Goal: Information Seeking & Learning: Compare options

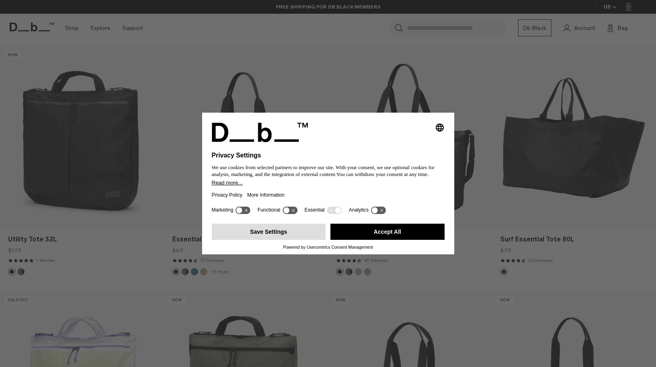
click at [313, 233] on button "Save Settings" at bounding box center [269, 232] width 114 height 16
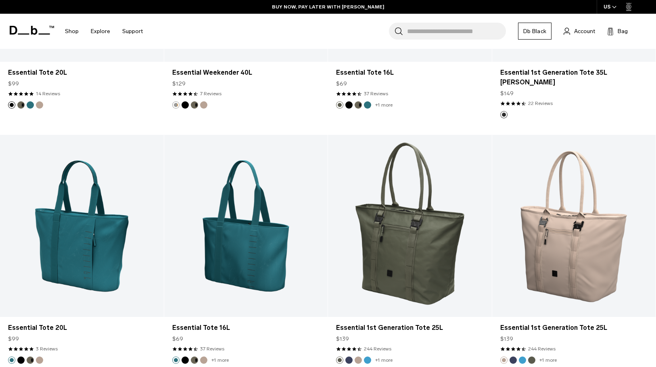
scroll to position [1071, 0]
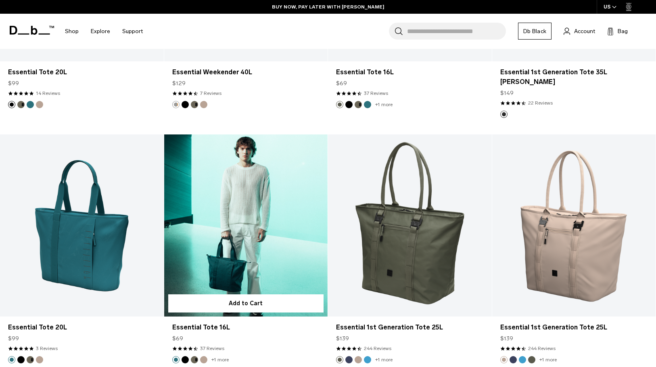
click at [255, 237] on link "Essential Tote 16L" at bounding box center [246, 225] width 164 height 182
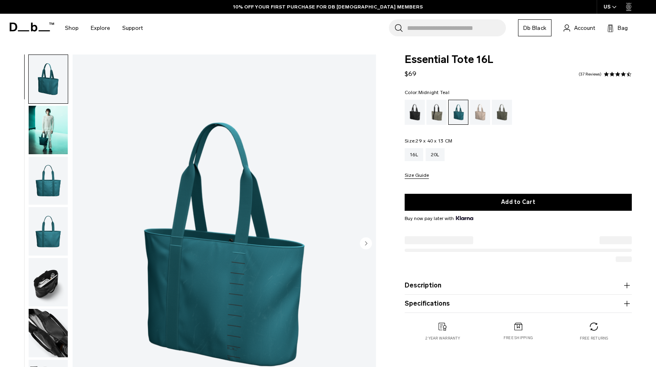
click at [51, 175] on img "button" at bounding box center [48, 181] width 39 height 48
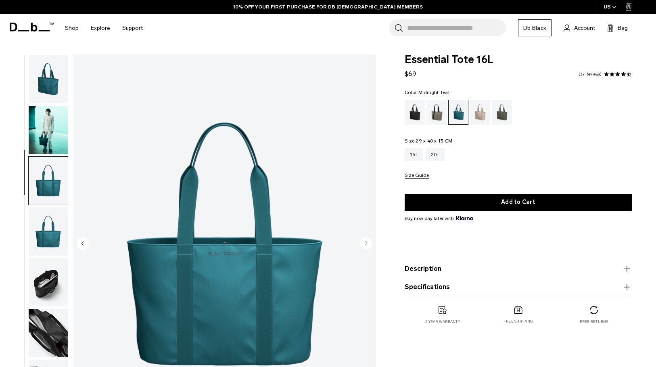
scroll to position [25, 0]
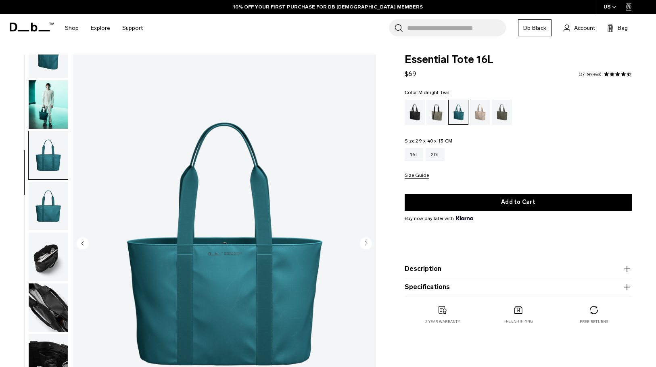
click at [57, 217] on img "button" at bounding box center [48, 206] width 39 height 48
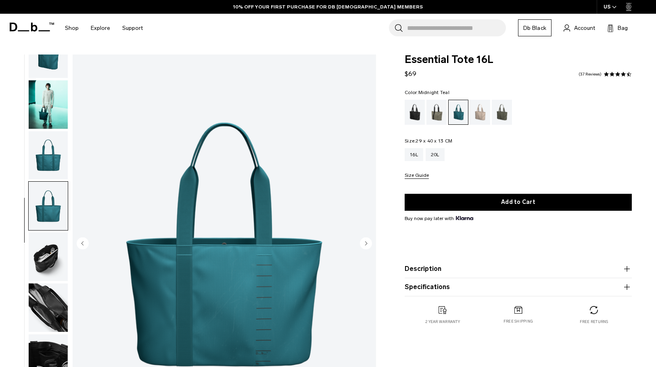
click at [52, 243] on img "button" at bounding box center [48, 256] width 39 height 48
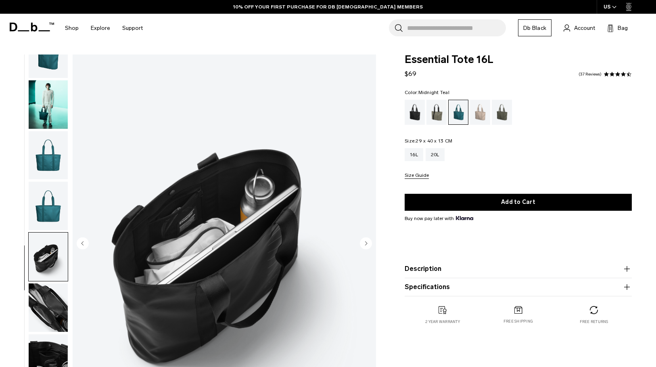
click at [52, 278] on img "button" at bounding box center [48, 256] width 39 height 48
click at [54, 295] on img "button" at bounding box center [48, 307] width 39 height 48
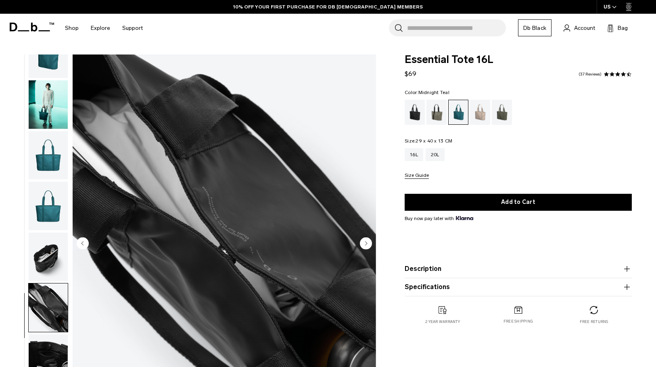
click at [53, 343] on img "button" at bounding box center [48, 358] width 39 height 48
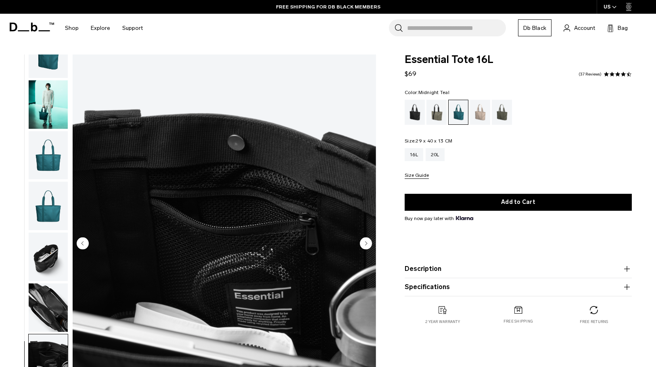
scroll to position [3, 0]
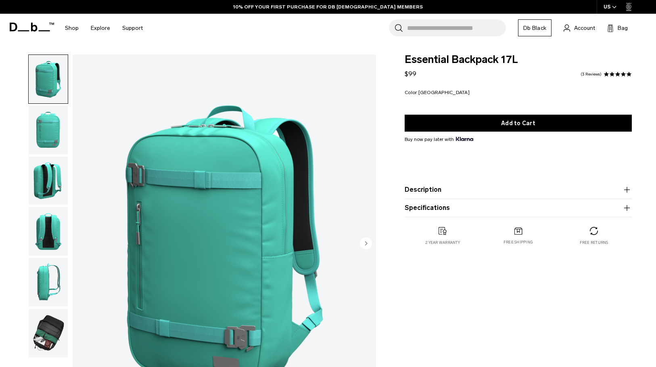
click at [52, 140] on img "button" at bounding box center [48, 130] width 39 height 48
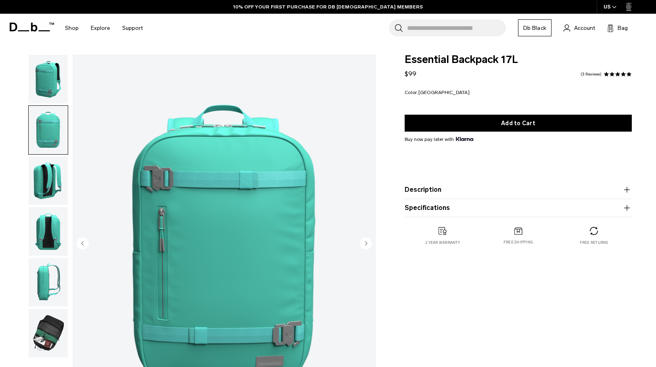
click at [40, 180] on img "button" at bounding box center [48, 181] width 39 height 48
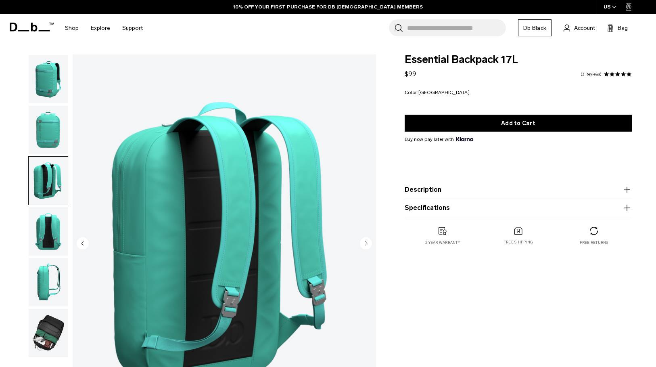
click at [59, 244] on img "button" at bounding box center [48, 231] width 39 height 48
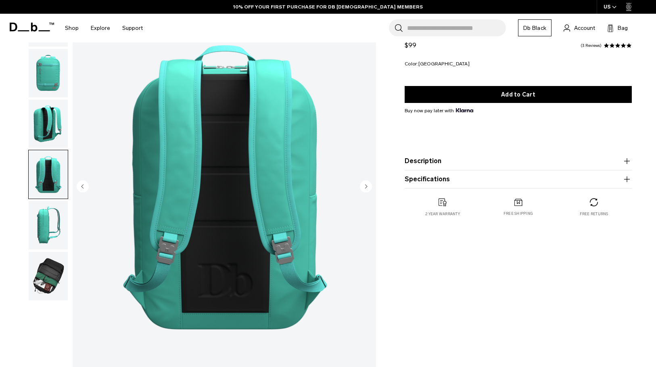
scroll to position [69, 0]
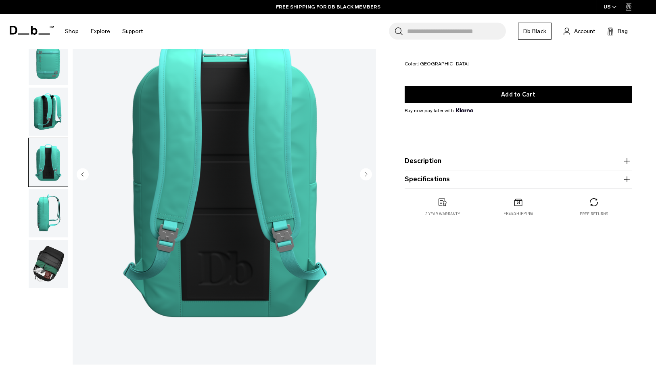
click at [58, 252] on img "button" at bounding box center [48, 264] width 39 height 48
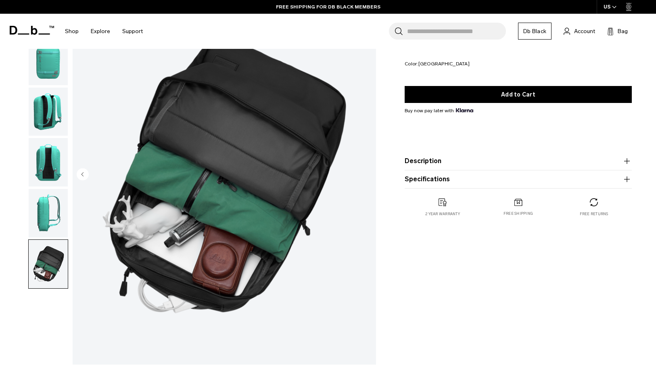
click at [46, 212] on img "button" at bounding box center [48, 213] width 39 height 48
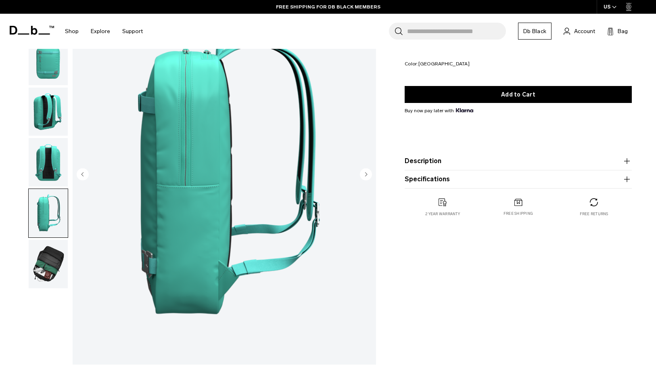
click at [56, 172] on img "button" at bounding box center [48, 162] width 39 height 48
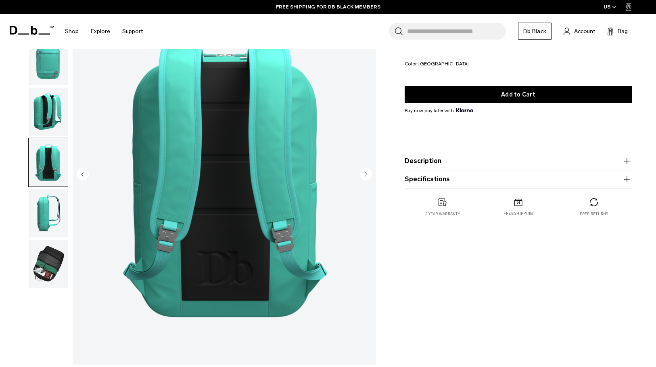
click at [56, 113] on img "button" at bounding box center [48, 112] width 39 height 48
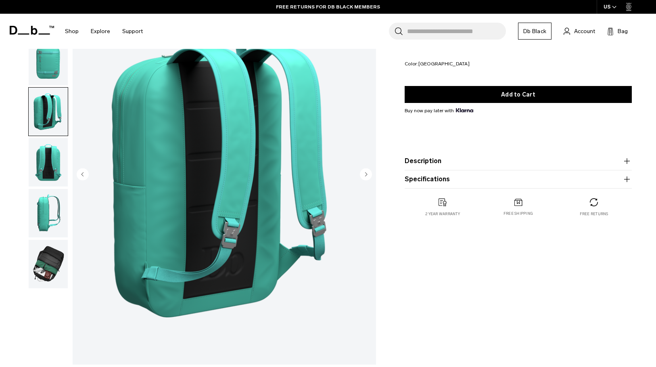
click at [54, 60] on img "button" at bounding box center [48, 61] width 39 height 48
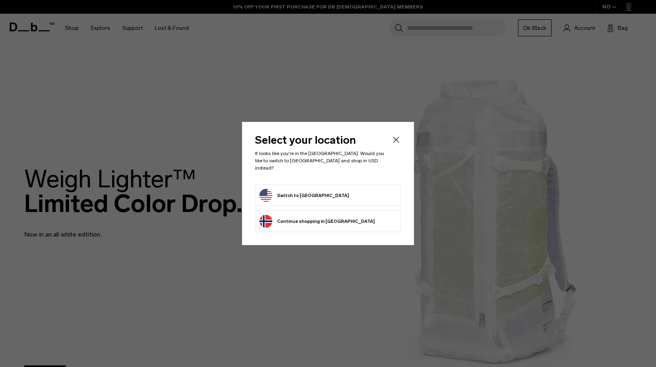
drag, startPoint x: 397, startPoint y: 143, endPoint x: 341, endPoint y: 134, distance: 56.8
click at [397, 143] on icon "Close" at bounding box center [396, 140] width 10 height 10
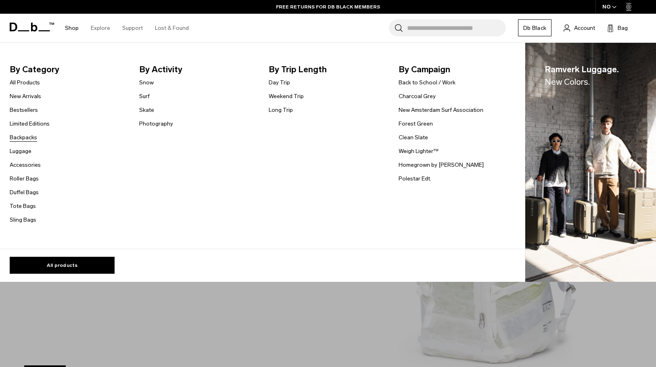
click at [25, 137] on link "Backpacks" at bounding box center [23, 137] width 27 height 8
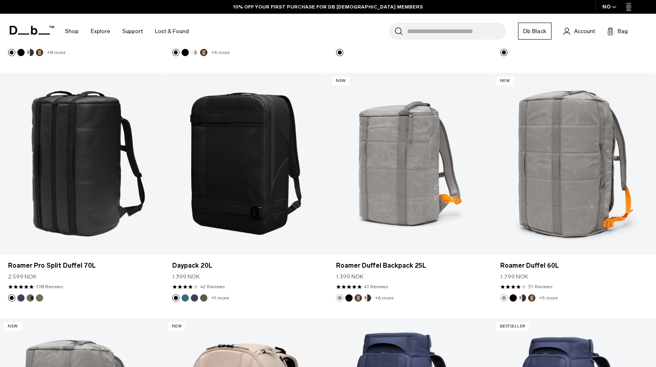
scroll to position [1137, 0]
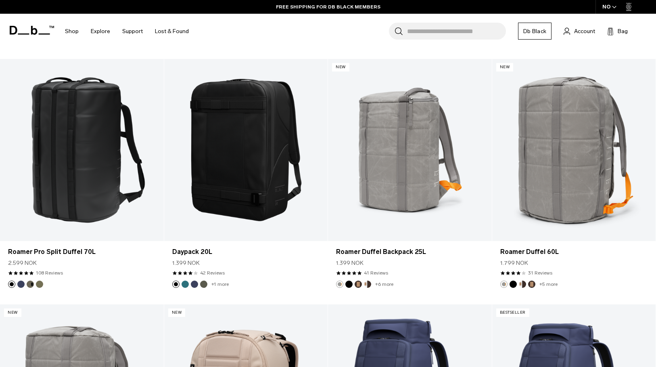
click at [615, 6] on icon "button" at bounding box center [614, 7] width 4 height 3
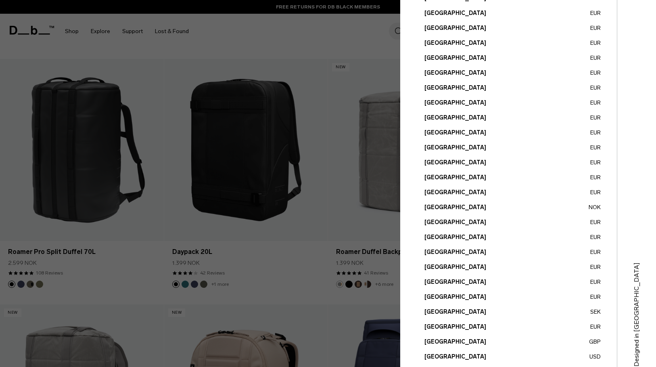
scroll to position [228, 0]
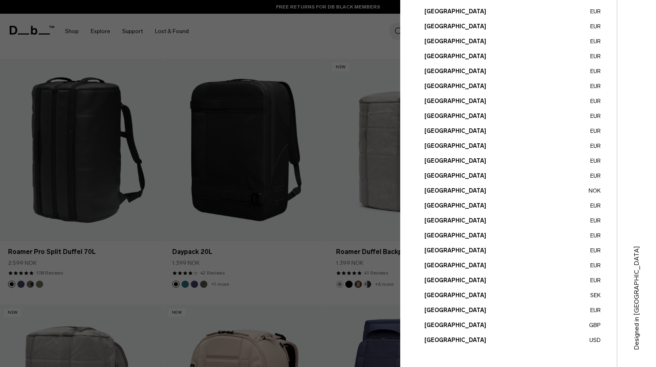
click at [593, 341] on button "United States USD" at bounding box center [513, 340] width 176 height 8
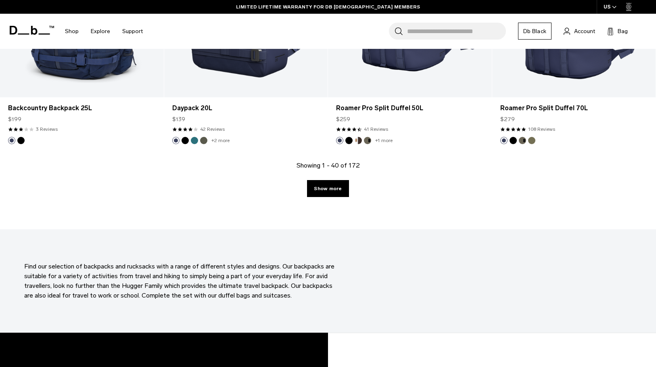
scroll to position [2531, 0]
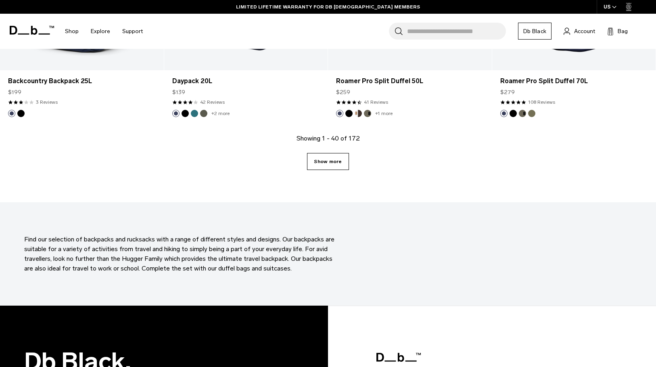
click at [337, 163] on link "Show more" at bounding box center [328, 161] width 42 height 17
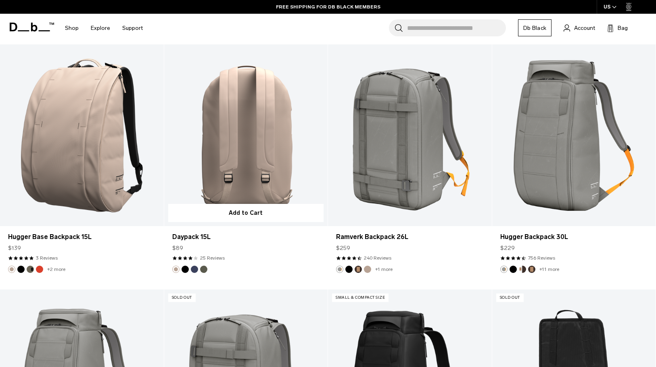
scroll to position [3307, 0]
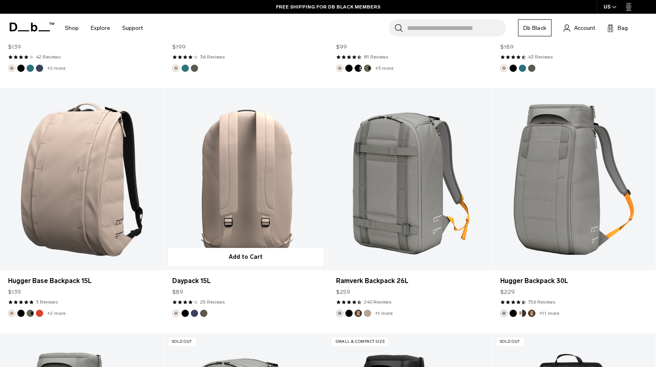
click at [264, 211] on link "Daypack 15L" at bounding box center [246, 179] width 164 height 182
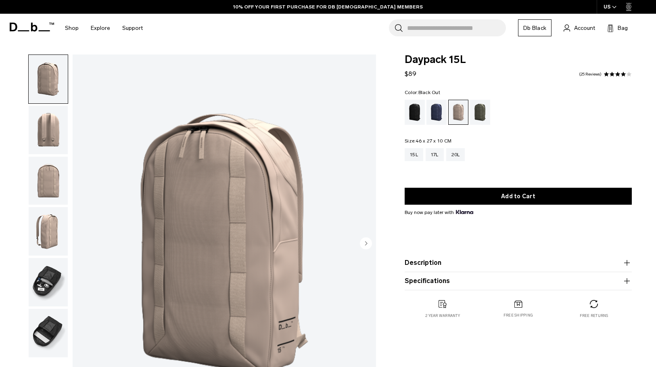
click at [420, 112] on div "Black Out" at bounding box center [415, 112] width 21 height 25
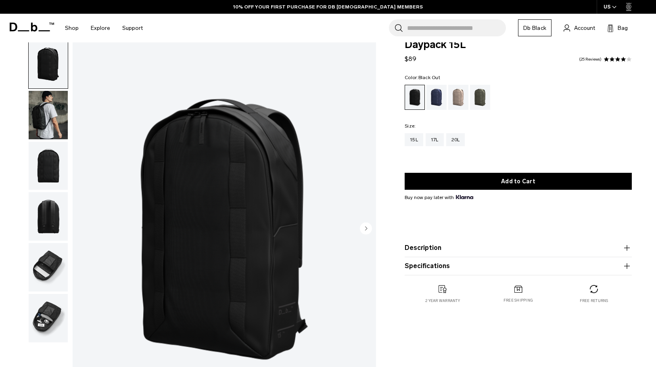
scroll to position [17, 0]
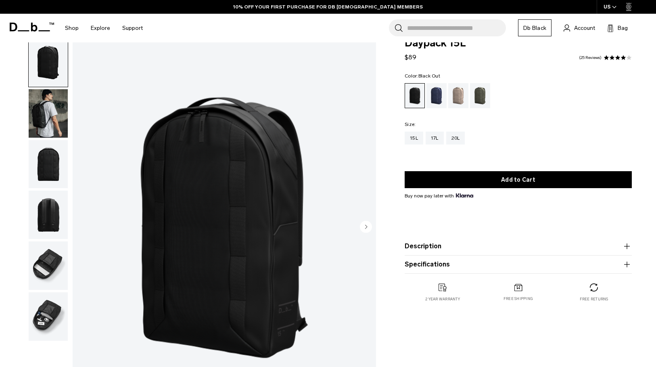
click at [35, 105] on img "button" at bounding box center [48, 113] width 39 height 48
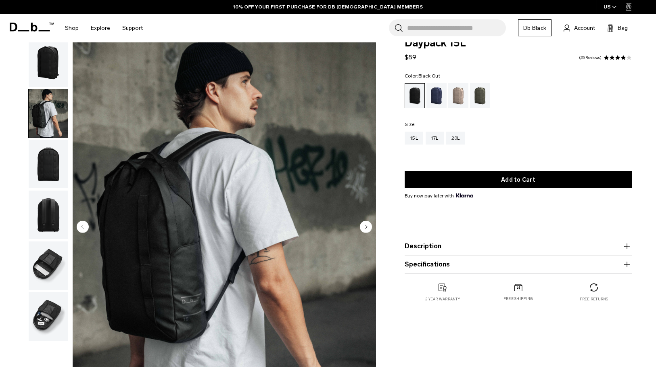
click at [51, 153] on img "button" at bounding box center [48, 164] width 39 height 48
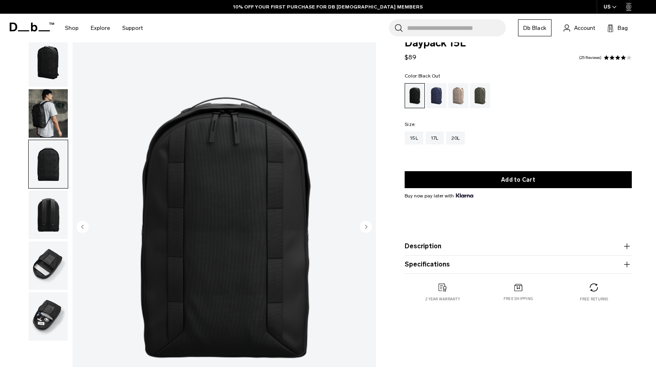
click at [56, 207] on img "button" at bounding box center [48, 214] width 39 height 48
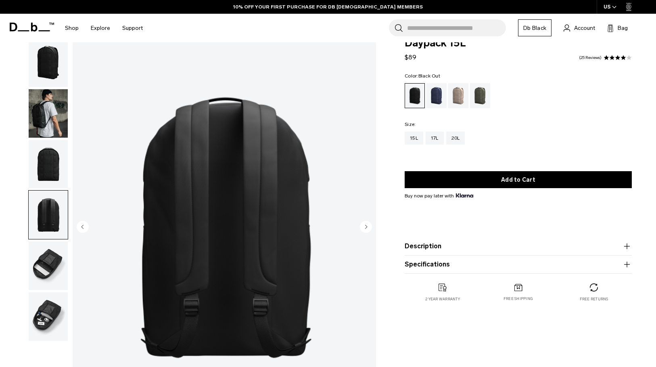
click at [45, 132] on img "button" at bounding box center [48, 113] width 39 height 48
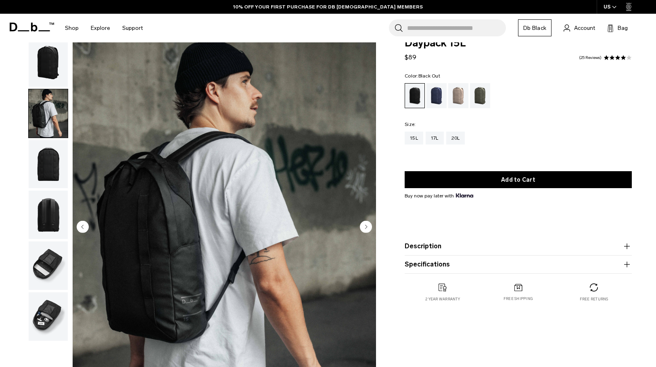
click at [48, 166] on img "button" at bounding box center [48, 164] width 39 height 48
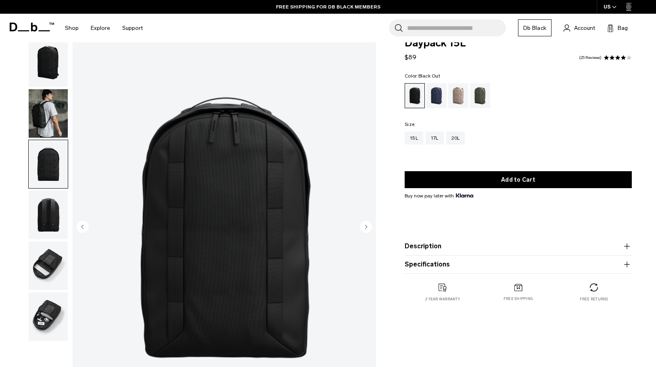
click at [54, 224] on img "button" at bounding box center [48, 214] width 39 height 48
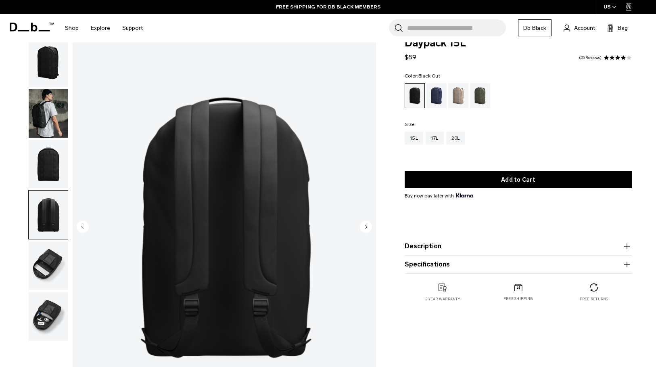
click at [48, 277] on img "button" at bounding box center [48, 265] width 39 height 48
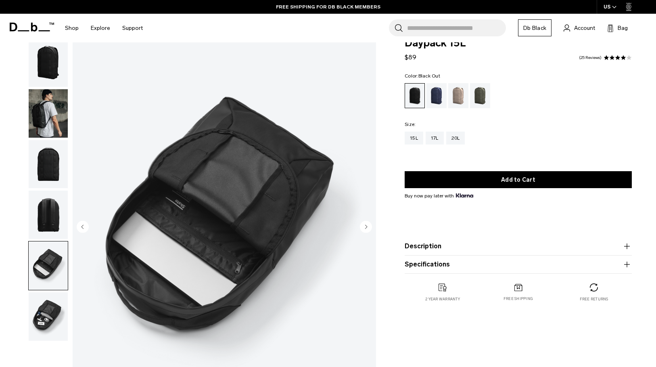
click at [46, 308] on img "button" at bounding box center [48, 316] width 39 height 48
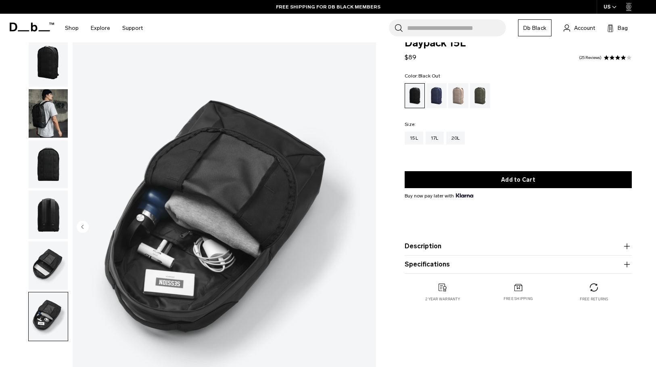
click at [42, 260] on img "button" at bounding box center [48, 265] width 39 height 48
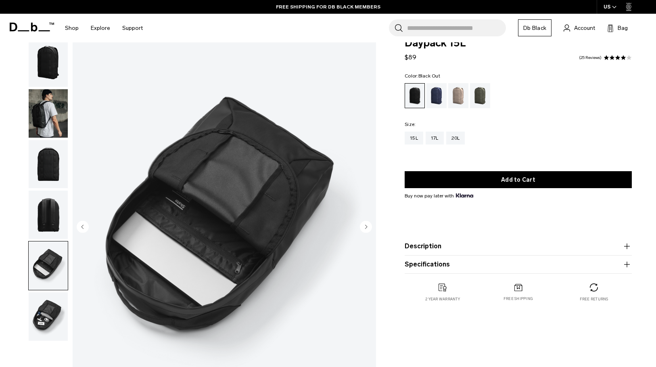
click at [44, 304] on img "button" at bounding box center [48, 316] width 39 height 48
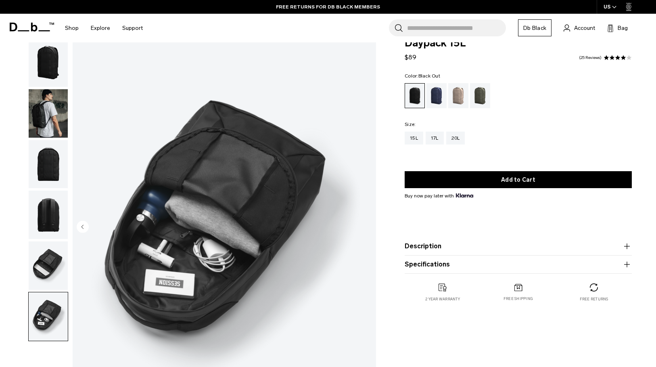
drag, startPoint x: 627, startPoint y: 247, endPoint x: 615, endPoint y: 248, distance: 12.1
click at [627, 247] on icon "button" at bounding box center [627, 246] width 10 height 10
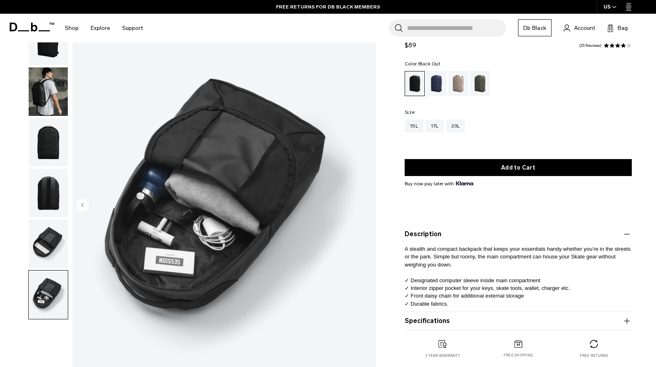
scroll to position [37, 0]
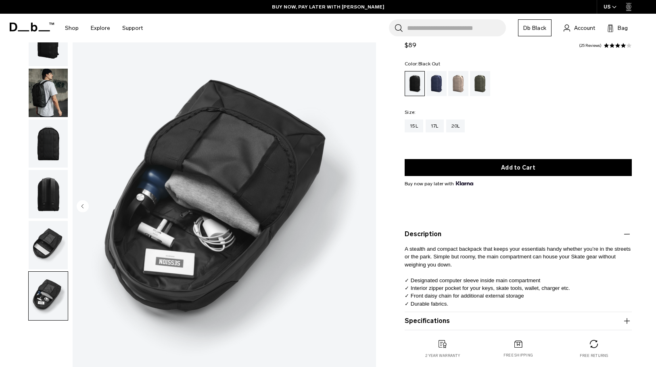
click at [59, 238] on img "button" at bounding box center [48, 245] width 39 height 48
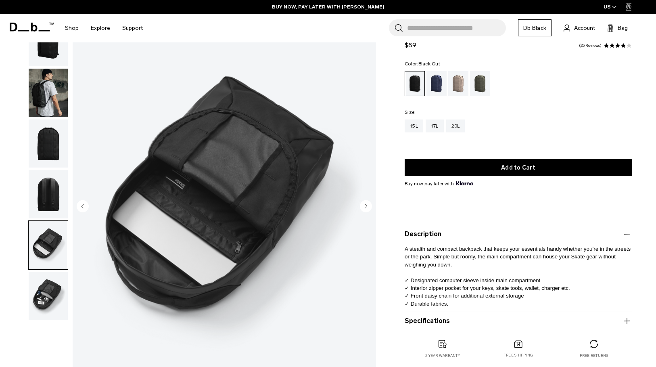
click at [50, 205] on img "button" at bounding box center [48, 194] width 39 height 48
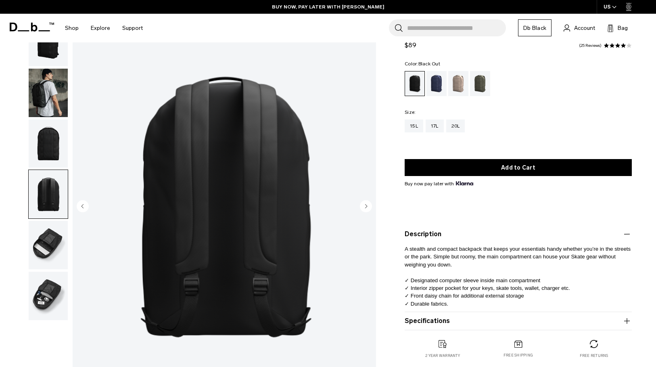
scroll to position [0, 0]
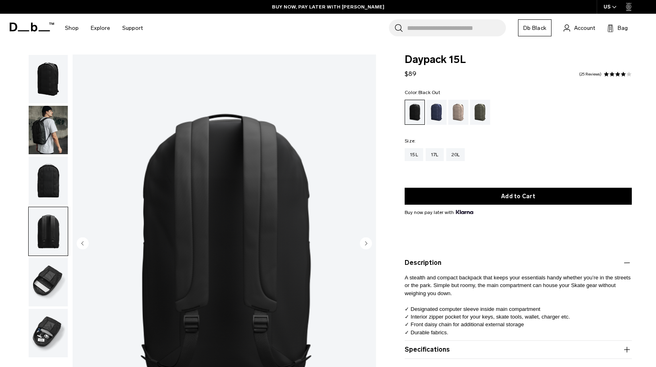
click at [408, 58] on span "Daypack 15L" at bounding box center [518, 59] width 227 height 10
drag, startPoint x: 428, startPoint y: 59, endPoint x: 468, endPoint y: 60, distance: 40.0
click at [468, 60] on span "Daypack 15L" at bounding box center [518, 59] width 227 height 10
copy span "Daypack 15L"
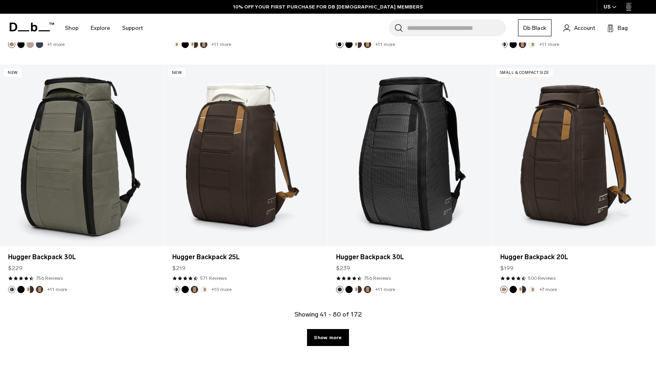
scroll to position [2551, 0]
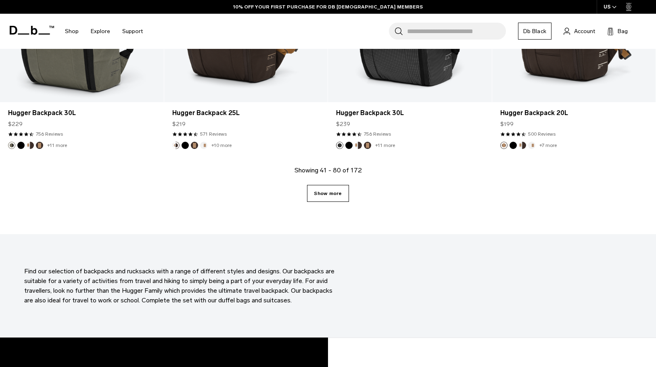
click at [328, 195] on link "Show more" at bounding box center [328, 193] width 42 height 17
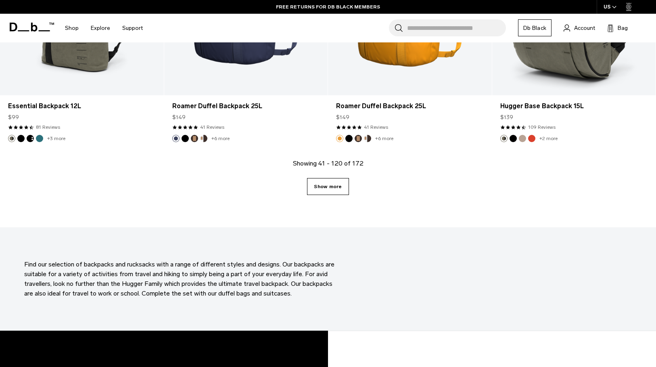
scroll to position [5000, 0]
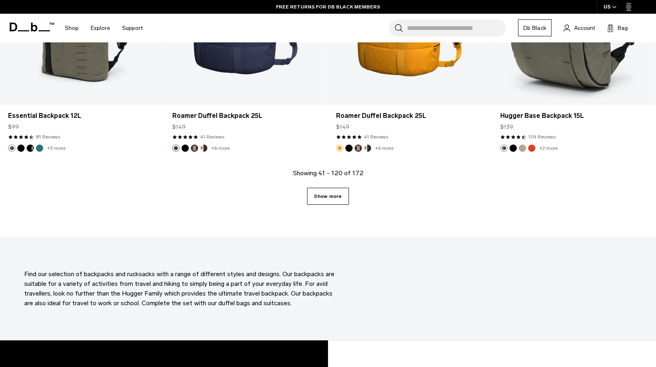
click at [328, 195] on link "Show more" at bounding box center [328, 196] width 42 height 17
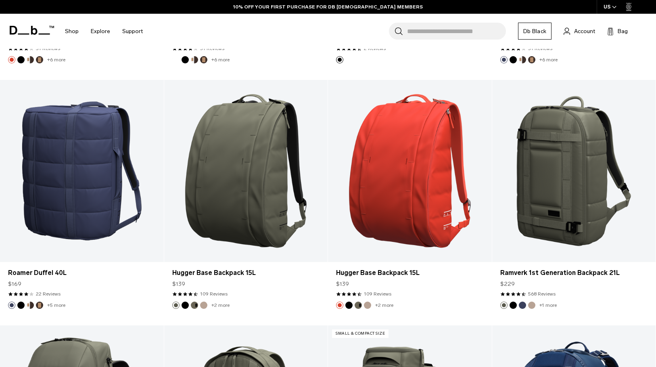
scroll to position [7440, 0]
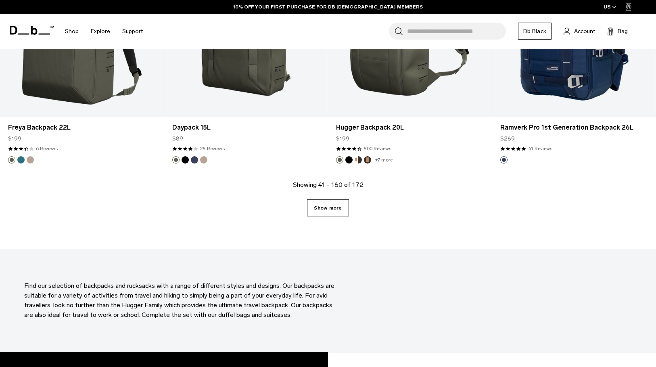
click at [336, 204] on link "Show more" at bounding box center [328, 207] width 42 height 17
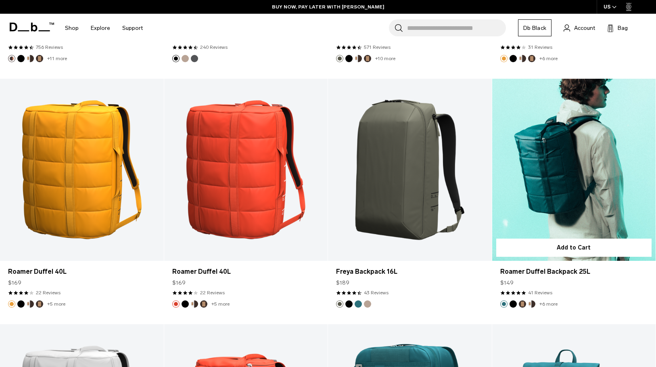
scroll to position [5335, 0]
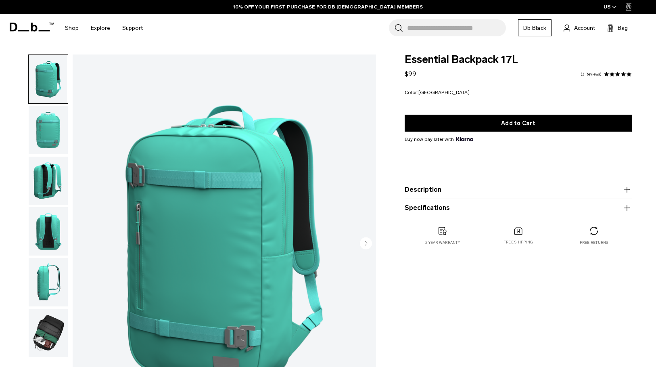
click at [47, 319] on img "button" at bounding box center [48, 333] width 39 height 48
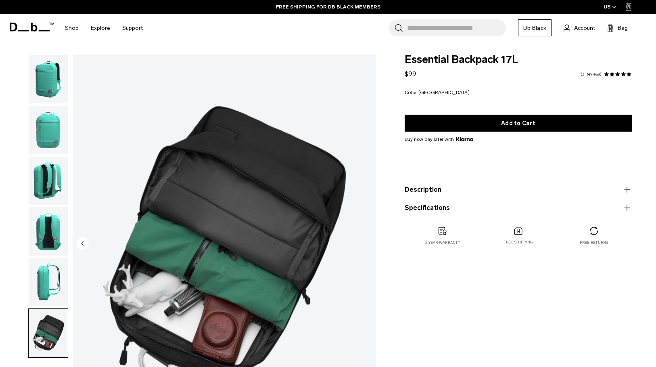
click at [54, 279] on img "button" at bounding box center [48, 282] width 39 height 48
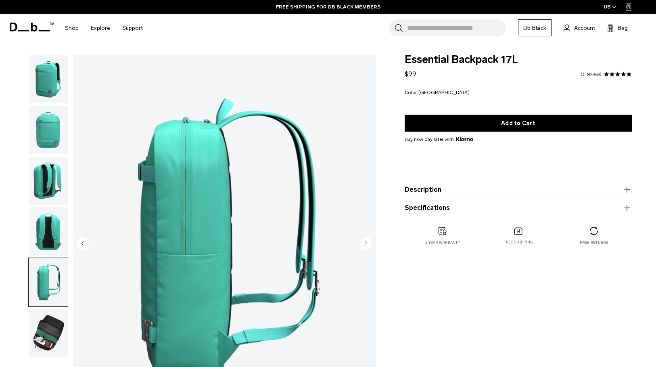
click at [50, 221] on img "button" at bounding box center [48, 231] width 39 height 48
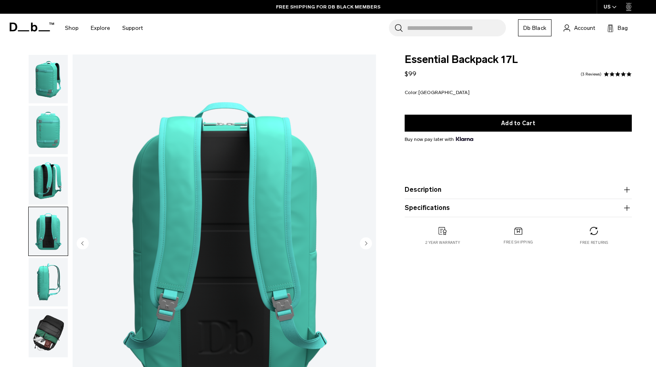
click at [48, 180] on img "button" at bounding box center [48, 181] width 39 height 48
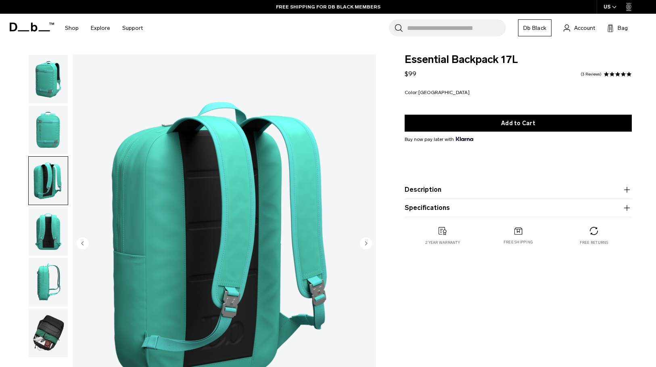
click at [53, 128] on img "button" at bounding box center [48, 130] width 39 height 48
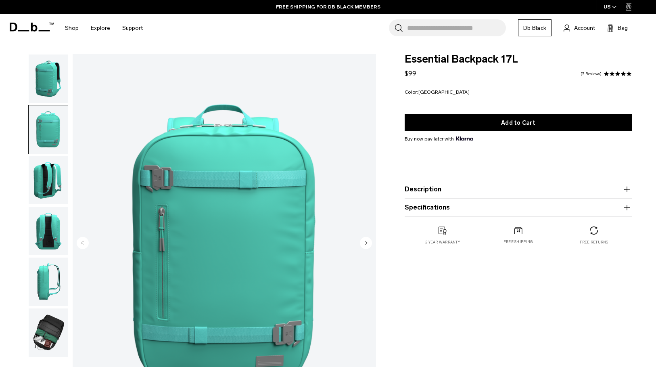
click at [57, 82] on img "button" at bounding box center [48, 78] width 39 height 48
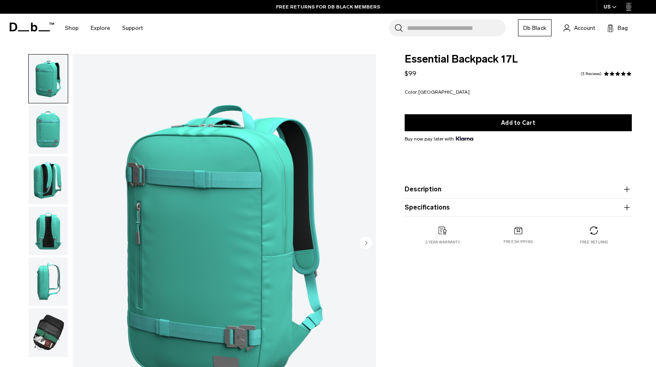
click at [628, 188] on icon "button" at bounding box center [627, 189] width 10 height 10
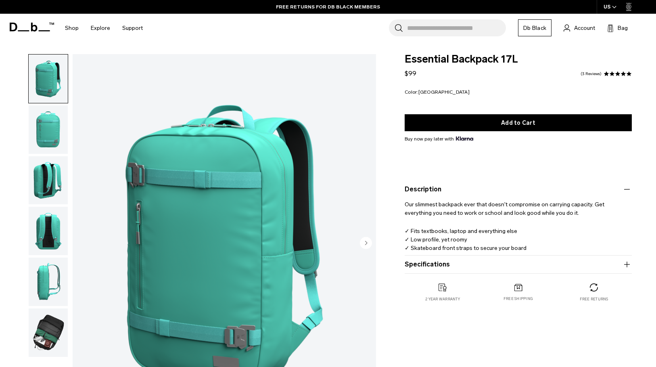
click at [633, 266] on div "Essential Backpack 17L $99 5.0 star rating 3 Reviews Color: Glacier Green Out o…" at bounding box center [519, 186] width 276 height 264
click at [629, 264] on icon "button" at bounding box center [627, 264] width 10 height 10
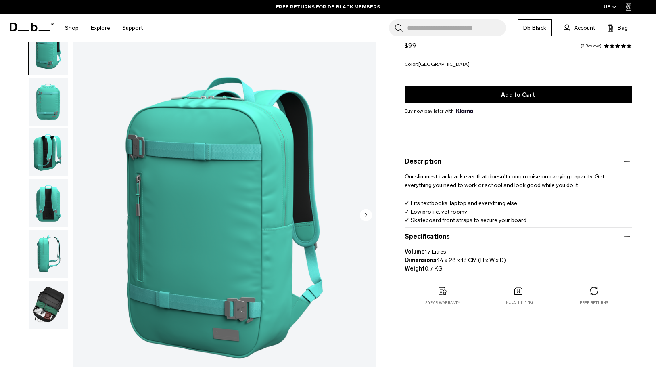
scroll to position [29, 0]
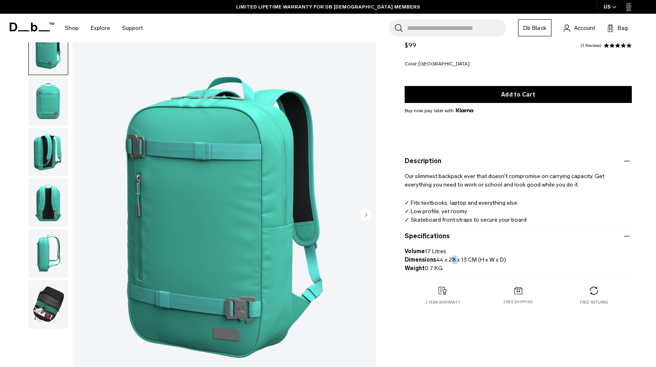
drag, startPoint x: 454, startPoint y: 259, endPoint x: 449, endPoint y: 259, distance: 5.7
click at [449, 259] on p "Volume 17 Litres Dimensions 44 x 28 x 13 CM (H x W x D) Weight 0.7 KG" at bounding box center [518, 256] width 227 height 31
